Goal: Information Seeking & Learning: Find specific fact

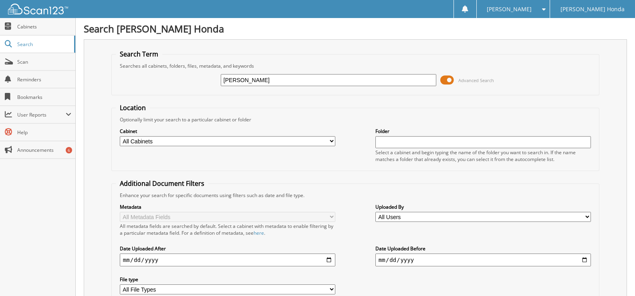
scroll to position [68, 0]
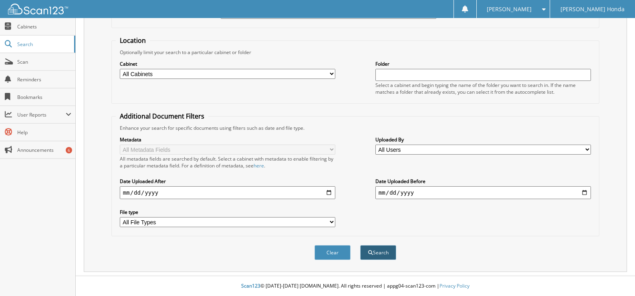
type input "[PERSON_NAME]"
click at [373, 249] on button "Search" at bounding box center [378, 252] width 36 height 15
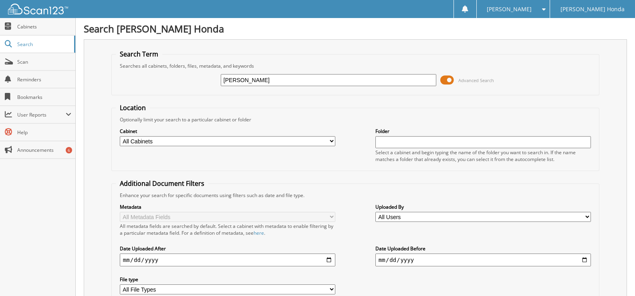
scroll to position [68, 0]
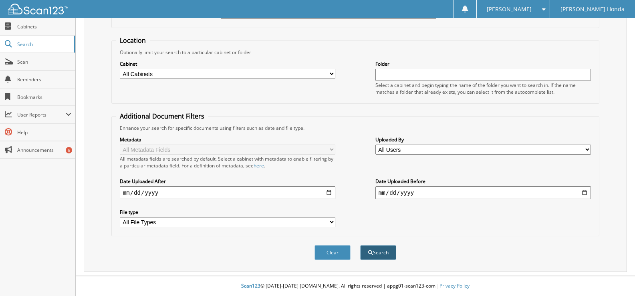
type input "[PERSON_NAME]"
click at [378, 252] on button "Search" at bounding box center [378, 252] width 36 height 15
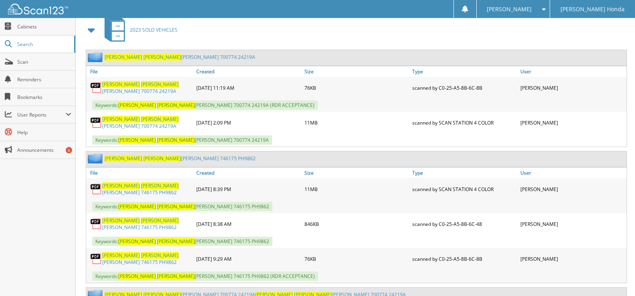
scroll to position [360, 0]
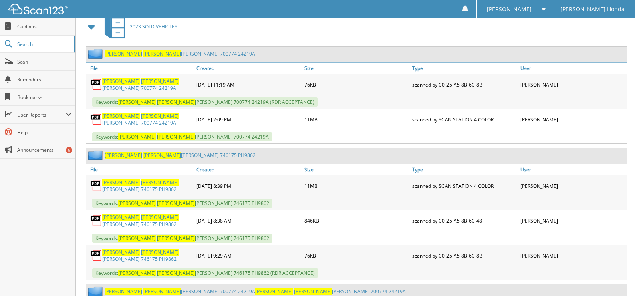
click at [142, 180] on link "[PERSON_NAME] [PERSON_NAME] 746175 PH9862" at bounding box center [147, 186] width 90 height 14
